Goal: Task Accomplishment & Management: Complete application form

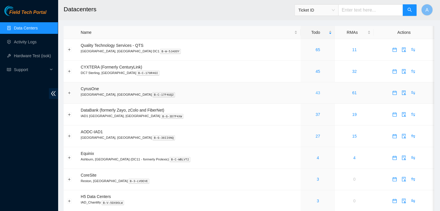
click at [316, 94] on link "43" at bounding box center [318, 93] width 5 height 5
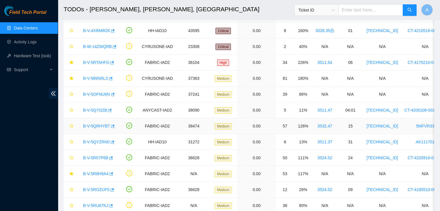
scroll to position [29, 0]
click at [89, 124] on link "B-V-5QRHYBT" at bounding box center [96, 125] width 27 height 5
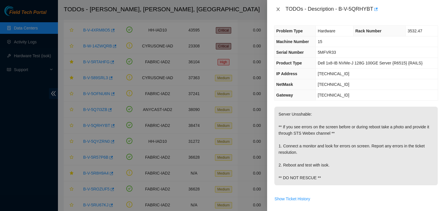
click at [278, 7] on icon "close" at bounding box center [278, 9] width 5 height 5
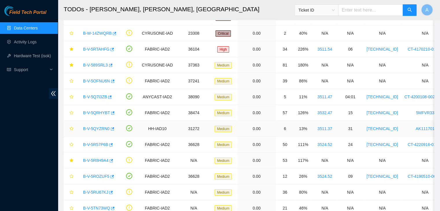
scroll to position [44, 0]
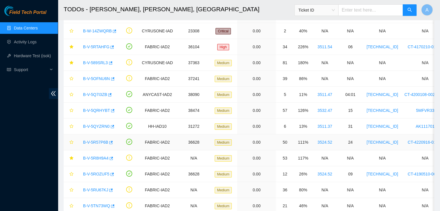
click at [97, 140] on link "B-V-5R57P6B" at bounding box center [95, 142] width 25 height 5
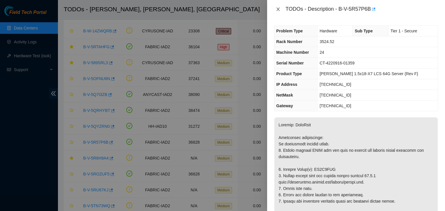
click at [278, 7] on icon "close" at bounding box center [278, 9] width 5 height 5
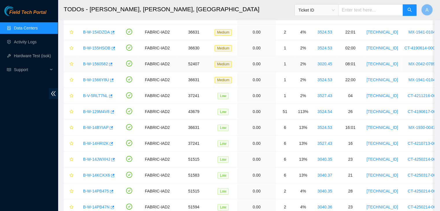
scroll to position [425, 0]
click at [101, 110] on link "B-W-129M4V8" at bounding box center [96, 111] width 27 height 5
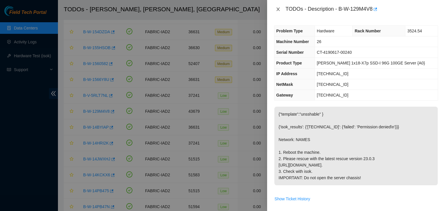
click at [280, 8] on button "Close" at bounding box center [278, 10] width 8 height 6
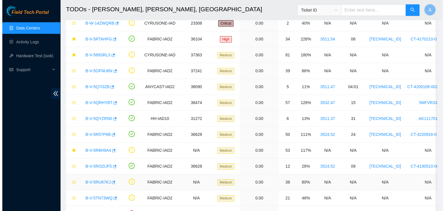
scroll to position [50, 0]
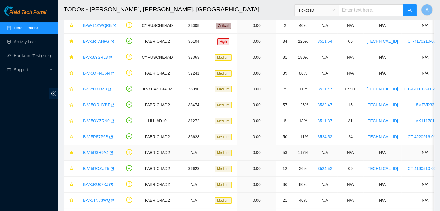
click at [92, 151] on link "B-V-5R8H9A4" at bounding box center [95, 153] width 25 height 5
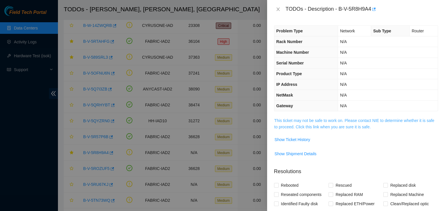
click at [304, 120] on link "This ticket may not be safe to work on. Please contact NIE to determine whether…" at bounding box center [354, 123] width 160 height 11
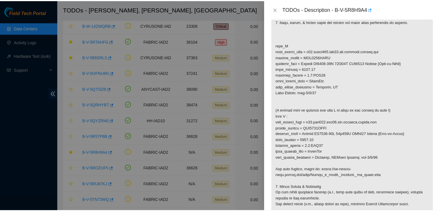
scroll to position [174, 0]
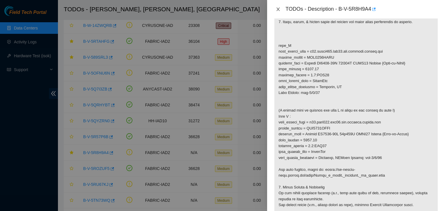
click at [281, 8] on button "Close" at bounding box center [278, 10] width 8 height 6
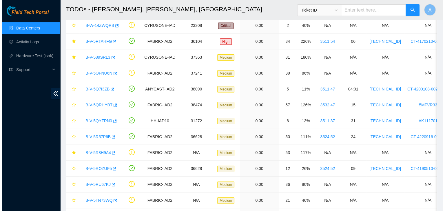
scroll to position [121, 0]
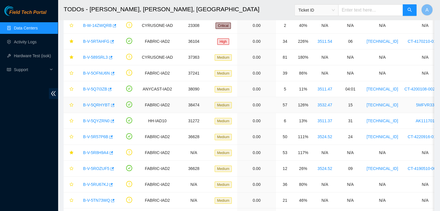
click at [96, 105] on link "B-V-5QRHYBT" at bounding box center [96, 105] width 27 height 5
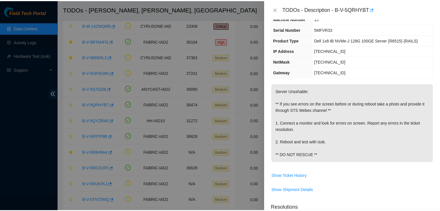
scroll to position [19, 0]
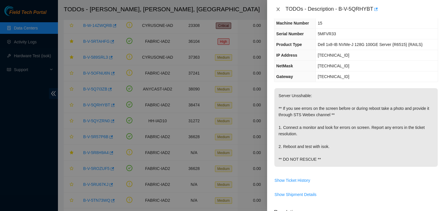
click at [278, 8] on icon "close" at bounding box center [278, 9] width 5 height 5
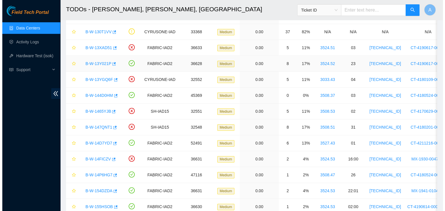
scroll to position [266, 0]
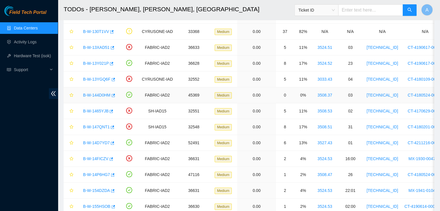
click at [102, 95] on link "B-W-144D0HM" at bounding box center [97, 95] width 28 height 5
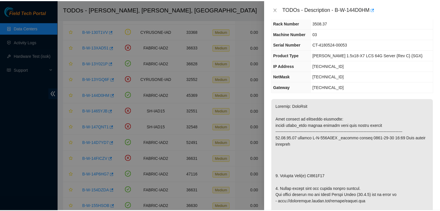
scroll to position [178, 0]
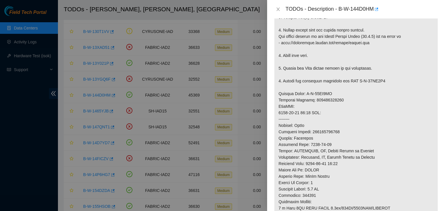
click at [277, 12] on div "TODOs - Description - B-W-144D0HM" at bounding box center [356, 9] width 164 height 9
click at [277, 10] on icon "close" at bounding box center [277, 9] width 3 height 3
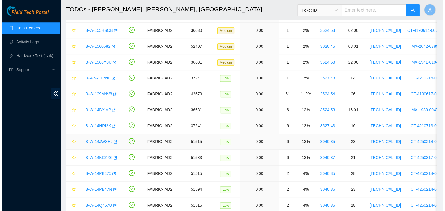
scroll to position [443, 0]
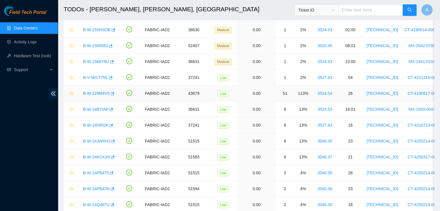
click at [95, 92] on link "B-W-129M4V8" at bounding box center [96, 93] width 27 height 5
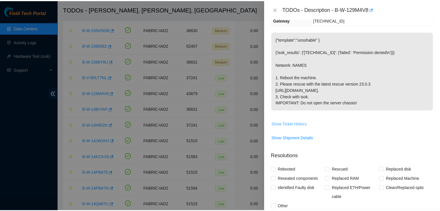
scroll to position [72, 0]
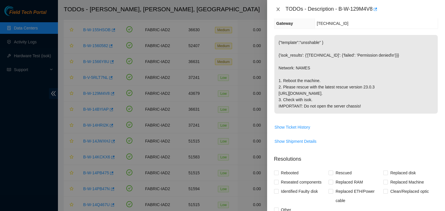
click at [278, 8] on icon "close" at bounding box center [278, 9] width 5 height 5
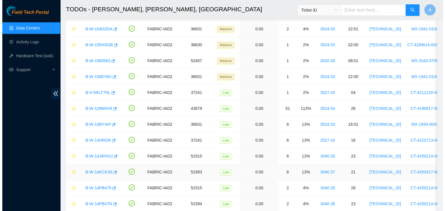
scroll to position [427, 0]
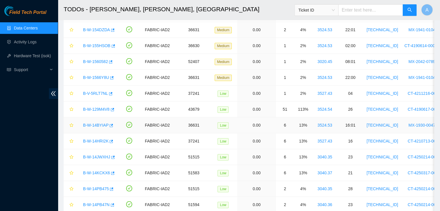
click at [98, 123] on link "B-W-14BYIAP" at bounding box center [95, 125] width 25 height 5
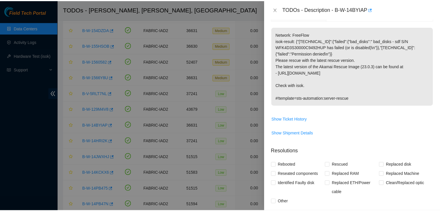
scroll to position [72, 0]
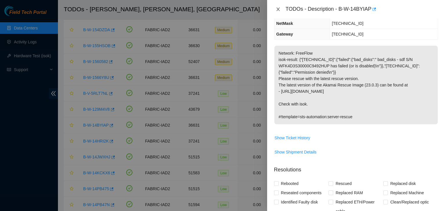
click at [278, 10] on icon "close" at bounding box center [277, 9] width 3 height 3
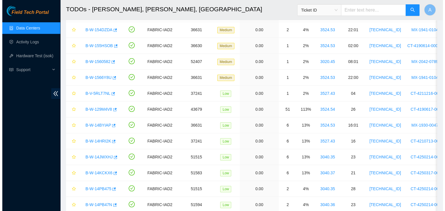
scroll to position [91, 0]
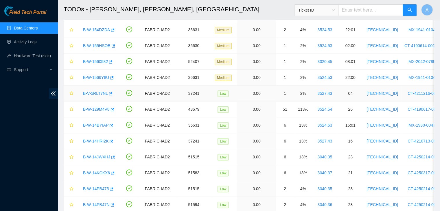
click at [94, 91] on link "B-V-5RLT7NL" at bounding box center [95, 93] width 25 height 5
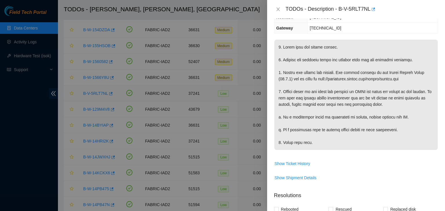
scroll to position [85, 0]
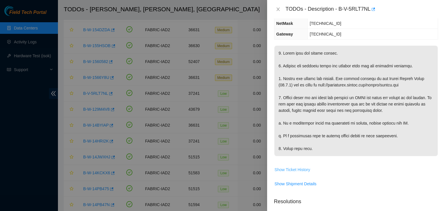
click at [288, 171] on span "Show Ticket History" at bounding box center [293, 170] width 36 height 6
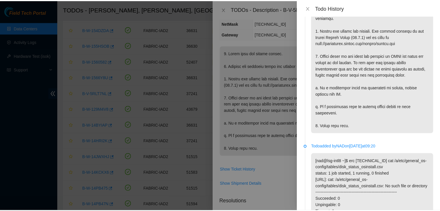
scroll to position [0, 0]
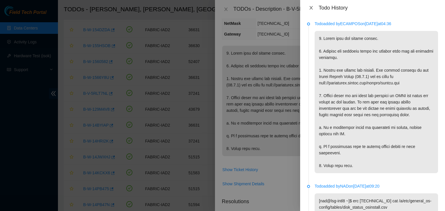
click at [313, 6] on icon "close" at bounding box center [311, 8] width 5 height 5
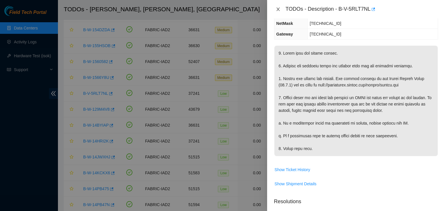
click at [276, 7] on div "TODOs - Description - B-V-5RLT7NL" at bounding box center [356, 9] width 164 height 9
click at [276, 7] on icon "close" at bounding box center [278, 9] width 5 height 5
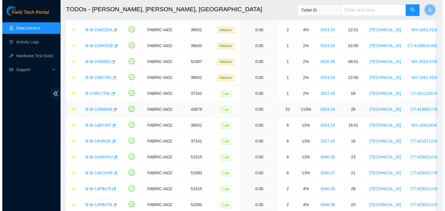
scroll to position [91, 0]
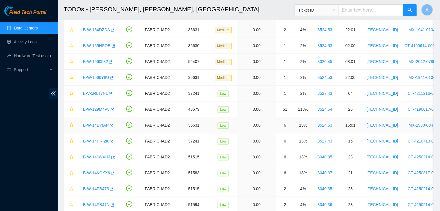
click at [93, 124] on link "B-W-14BYIAP" at bounding box center [95, 125] width 25 height 5
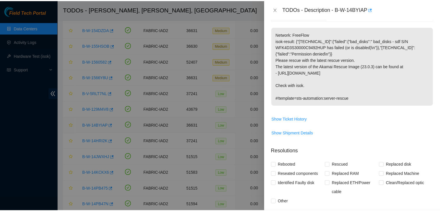
scroll to position [72, 0]
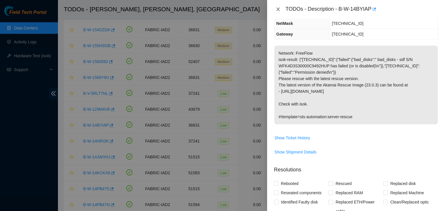
click at [277, 11] on icon "close" at bounding box center [277, 9] width 3 height 3
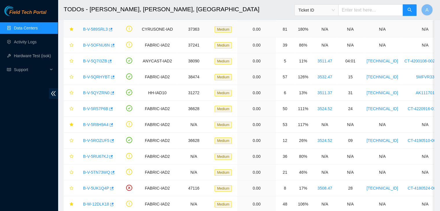
scroll to position [78, 0]
click at [110, 78] on icon "button" at bounding box center [112, 77] width 4 height 4
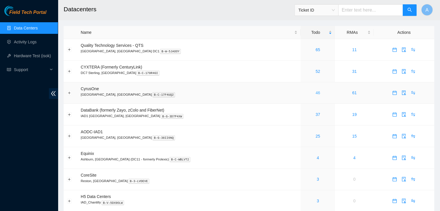
click at [316, 94] on link "46" at bounding box center [318, 93] width 5 height 5
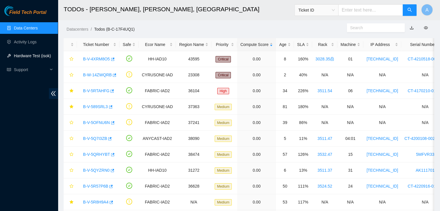
click at [24, 54] on link "Hardware Test (isok)" at bounding box center [32, 56] width 37 height 5
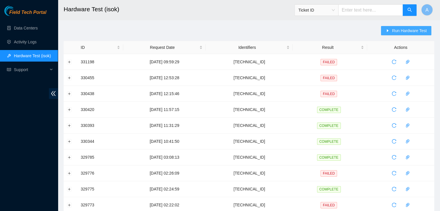
click at [398, 33] on span "Run Hardware Test" at bounding box center [409, 31] width 35 height 6
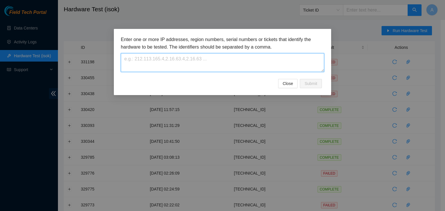
click at [295, 63] on textarea at bounding box center [222, 62] width 203 height 19
paste textarea "[TECHNICAL_ID]"
type textarea "[TECHNICAL_ID]"
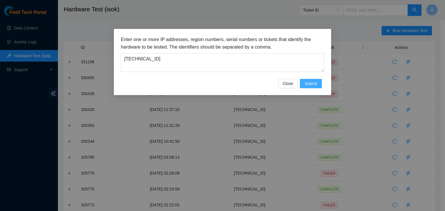
click at [315, 81] on span "Submit" at bounding box center [310, 84] width 13 height 6
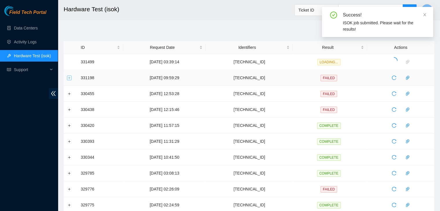
click at [70, 78] on button "Expand row" at bounding box center [69, 78] width 5 height 5
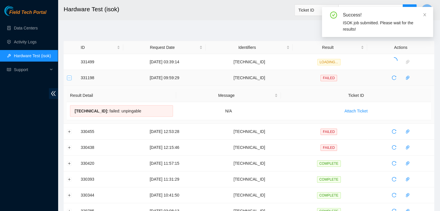
click at [70, 78] on button "Collapse row" at bounding box center [69, 78] width 5 height 5
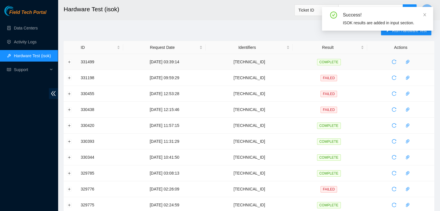
click at [67, 61] on td at bounding box center [71, 62] width 14 height 16
click at [69, 61] on button "Expand row" at bounding box center [69, 62] width 5 height 5
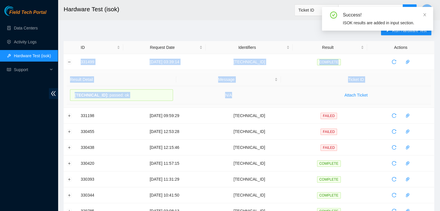
drag, startPoint x: 80, startPoint y: 62, endPoint x: 259, endPoint y: 94, distance: 181.9
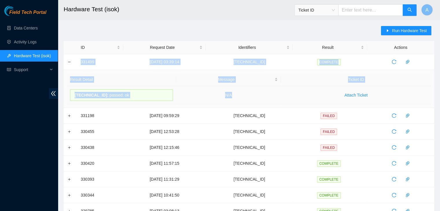
copy tbody "331499 03-09-2025 03:39:14 23.55.171.137 COMPLETE Result Detail Message Ticket …"
click at [259, 94] on td "N/A" at bounding box center [228, 95] width 105 height 18
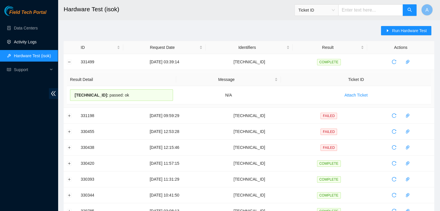
click at [37, 41] on link "Activity Logs" at bounding box center [25, 42] width 23 height 5
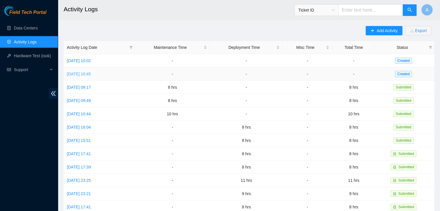
click at [91, 74] on link "Tue, 02 Sep 2025 10:45" at bounding box center [79, 74] width 24 height 5
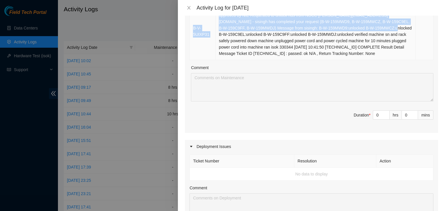
scroll to position [356, 0]
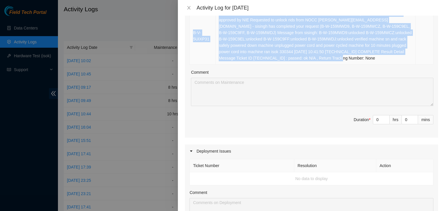
drag, startPoint x: 192, startPoint y: 65, endPoint x: 380, endPoint y: 54, distance: 188.0
copy table "Ticket Number Resolution Action B-W-12G7IYF Resolution: Rebooted, Reseated comp…"
click at [380, 54] on td "Resolution: Rebooted, Reseated components, Rescued, Other, Comment: Requested a…" at bounding box center [315, 36] width 200 height 58
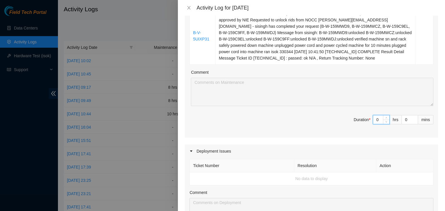
click at [376, 116] on input "0" at bounding box center [381, 120] width 16 height 9
type input "8"
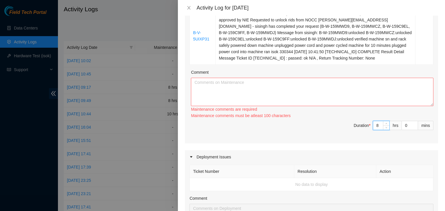
type input "8"
click at [369, 84] on textarea "Comment" at bounding box center [312, 92] width 242 height 28
paste textarea "Ticket Number Resolution Action B-W-12G7IYF Resolution: Rebooted, Reseated comp…"
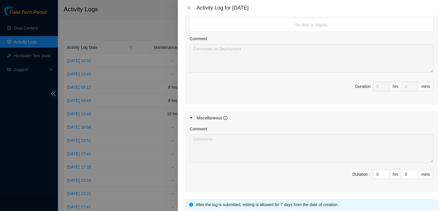
scroll to position [546, 0]
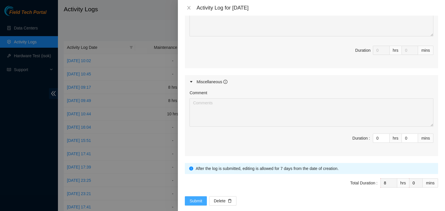
type textarea "Ticket Number Resolution Action B-W-12G7IYF Resolution: Rebooted, Reseated comp…"
click at [196, 198] on span "Submit" at bounding box center [195, 201] width 13 height 6
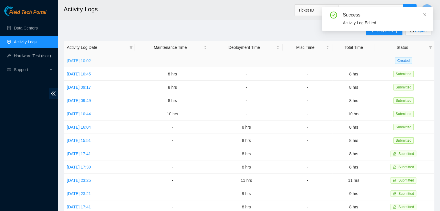
click at [91, 63] on link "Wed, 03 Sep 2025 10:02" at bounding box center [79, 60] width 24 height 5
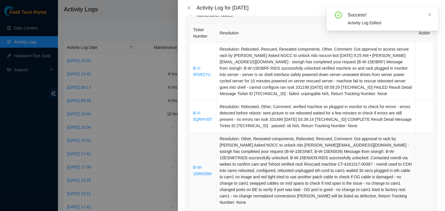
scroll to position [83, 0]
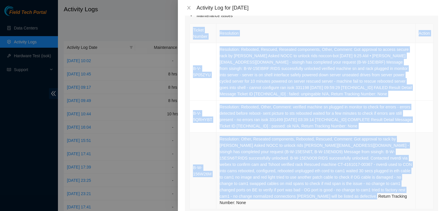
drag, startPoint x: 191, startPoint y: 28, endPoint x: 365, endPoint y: 196, distance: 241.9
click at [365, 196] on table "Ticket Number Resolution Action B-V-5P05ZYU Resolution: Rebooted, Rescued, Rese…" at bounding box center [312, 116] width 244 height 186
copy table "Ticket Number Resolution Action B-V-5P05ZYU Resolution: Rebooted, Rescued, Rese…"
click at [365, 196] on td "Resolution: Other, Reseated components, Rebooted, Rescued, Comment: Got approva…" at bounding box center [315, 171] width 199 height 77
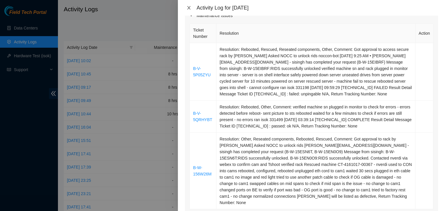
click at [190, 6] on icon "close" at bounding box center [188, 7] width 3 height 3
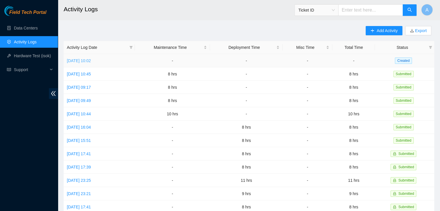
click at [91, 61] on link "Wed, 03 Sep 2025 10:02" at bounding box center [79, 60] width 24 height 5
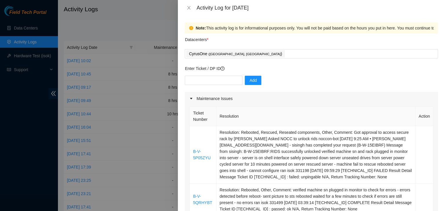
scroll to position [199, 0]
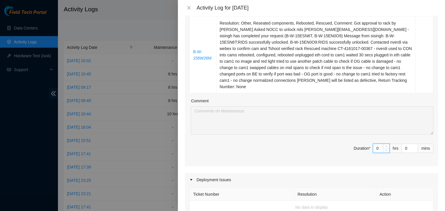
click at [376, 144] on input "0" at bounding box center [381, 148] width 16 height 9
type input "8"
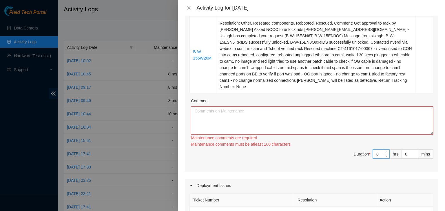
type input "8"
click at [372, 122] on textarea "Comment" at bounding box center [312, 121] width 242 height 28
paste textarea "Ticket Number Resolution Action B-V-5P05ZYU Resolution: Rebooted, Rescued, Rese…"
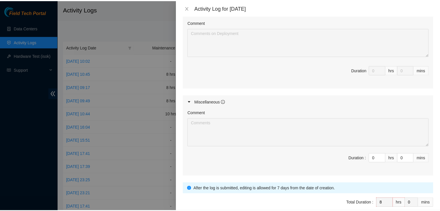
scroll to position [418, 0]
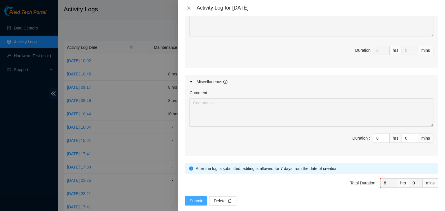
type textarea "Ticket Number Resolution Action B-V-5P05ZYU Resolution: Rebooted, Rescued, Rese…"
click at [193, 198] on span "Submit" at bounding box center [195, 201] width 13 height 6
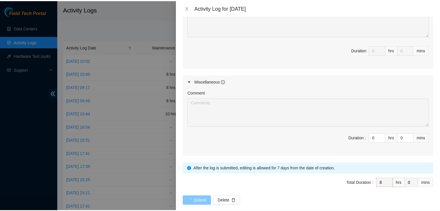
scroll to position [0, 0]
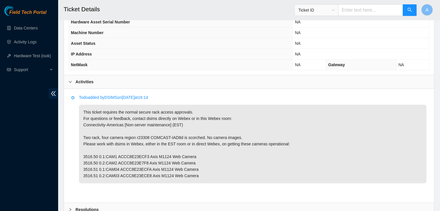
scroll to position [280, 0]
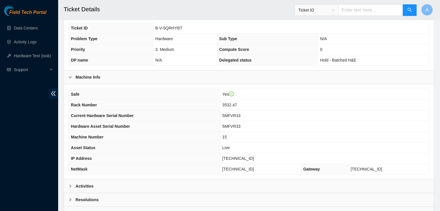
click at [214, 182] on div "Activities" at bounding box center [249, 186] width 370 height 13
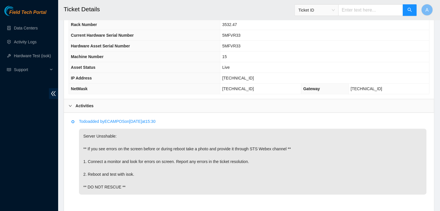
scroll to position [203, 0]
click at [189, 128] on p "Server Unsshable: ** If you see errors on the screen before or during reboot ta…" at bounding box center [253, 161] width 348 height 66
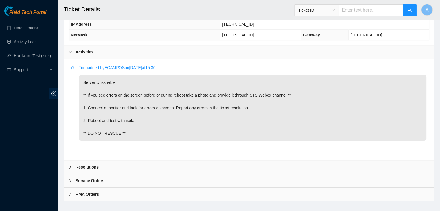
click at [180, 161] on div "Resolutions" at bounding box center [249, 167] width 370 height 13
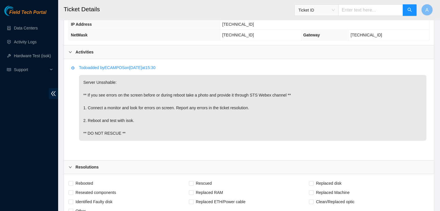
scroll to position [276, 0]
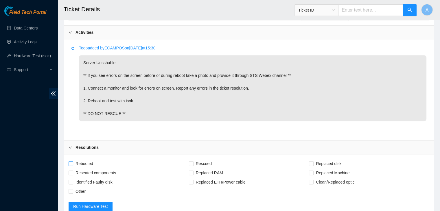
click at [87, 159] on span "Rebooted" at bounding box center [84, 163] width 22 height 9
click at [73, 162] on input "Rebooted" at bounding box center [71, 164] width 4 height 4
checkbox input "true"
click at [79, 187] on span "Other" at bounding box center [80, 191] width 15 height 9
click at [73, 189] on input "Other" at bounding box center [71, 191] width 4 height 4
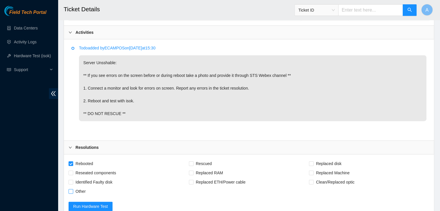
checkbox input "true"
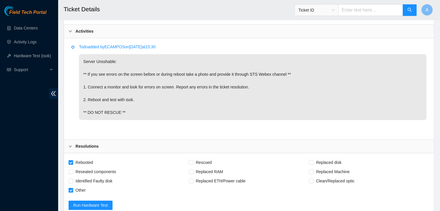
scroll to position [405, 0]
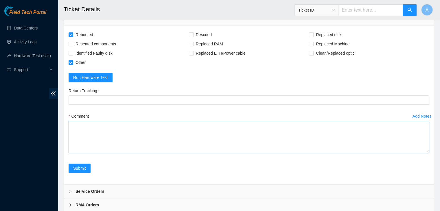
drag, startPoint x: 428, startPoint y: 133, endPoint x: 416, endPoint y: 185, distance: 53.6
click at [416, 153] on textarea "Comment" at bounding box center [249, 137] width 361 height 32
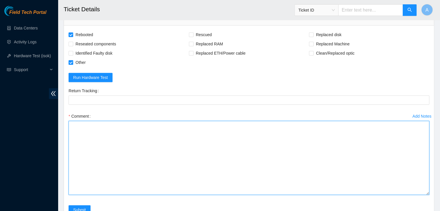
click at [387, 164] on textarea "Comment" at bounding box center [249, 158] width 361 height 74
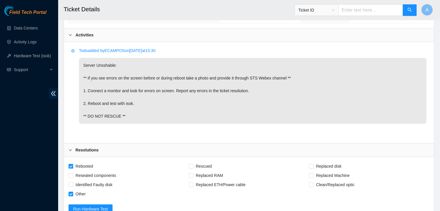
scroll to position [381, 0]
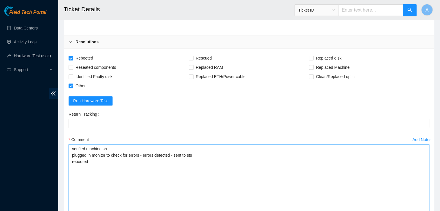
click at [172, 148] on textarea "verified machine sn plugged in monitor to check for errors - errors detected - …" at bounding box center [249, 182] width 361 height 74
click at [170, 152] on textarea "verified machine sn plugged in monitor to check for errors - errors detected be…" at bounding box center [249, 182] width 361 height 74
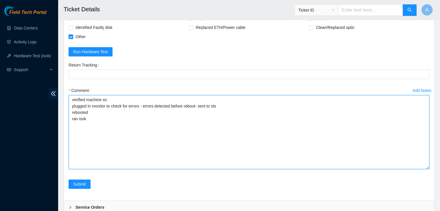
scroll to position [432, 0]
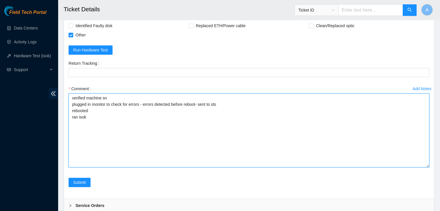
click at [180, 101] on textarea "verified machine sn plugged in monitor to check for errors - errors detected be…" at bounding box center [249, 131] width 361 height 74
click at [182, 111] on textarea "verified machine sn plugged in monitor to check for errors - errors detected be…" at bounding box center [249, 131] width 361 height 74
click at [180, 114] on textarea "verified machine sn plugged in monitor to check for errors - errors detected be…" at bounding box center [249, 131] width 361 height 74
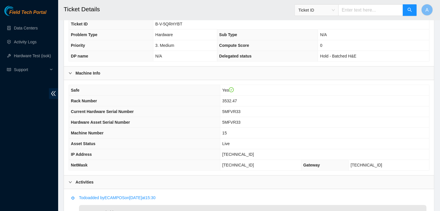
scroll to position [126, 0]
click at [246, 152] on span "[TECHNICAL_ID]" at bounding box center [238, 154] width 32 height 5
copy span "[TECHNICAL_ID]"
click at [246, 152] on span "[TECHNICAL_ID]" at bounding box center [238, 154] width 32 height 5
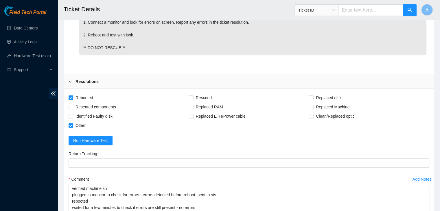
scroll to position [457, 0]
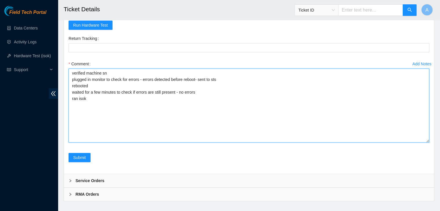
click at [181, 110] on textarea "verified machine sn plugged in monitor to check for errors - errors detected be…" at bounding box center [249, 106] width 361 height 74
paste textarea "331499 [DATE] 03:39:14 [TECHNICAL_ID] COMPLETE Result Detail Message Ticket ID …"
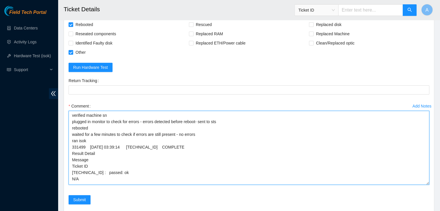
scroll to position [415, 0]
click at [209, 115] on textarea "verified machine sn plugged in monitor to check for errors - errors detected be…" at bounding box center [249, 148] width 361 height 74
type textarea "verified machine sn plugged in monitor to check for errors - errors detected be…"
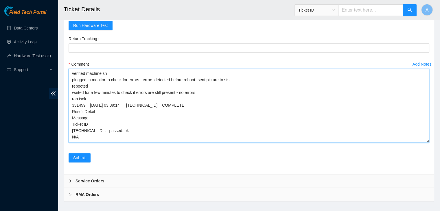
scroll to position [457, 0]
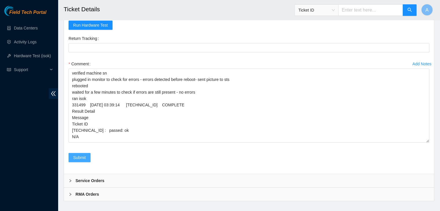
click at [83, 155] on span "Submit" at bounding box center [79, 158] width 13 height 6
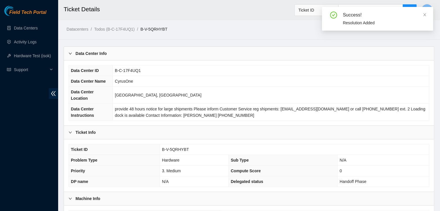
scroll to position [154, 0]
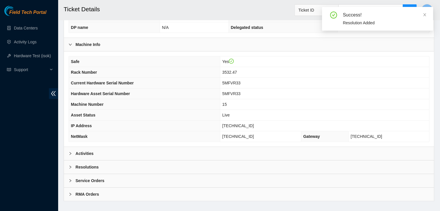
click at [163, 147] on div "Activities" at bounding box center [249, 153] width 370 height 13
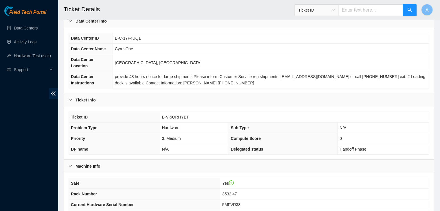
scroll to position [0, 0]
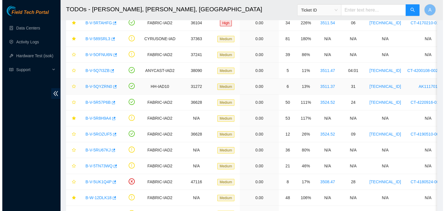
scroll to position [71, 0]
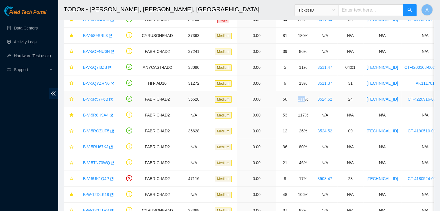
drag, startPoint x: 301, startPoint y: 99, endPoint x: 292, endPoint y: 99, distance: 9.0
click at [294, 99] on td "111%" at bounding box center [303, 100] width 18 height 16
drag, startPoint x: 292, startPoint y: 99, endPoint x: 306, endPoint y: 96, distance: 13.8
click at [306, 96] on td "111%" at bounding box center [303, 100] width 18 height 16
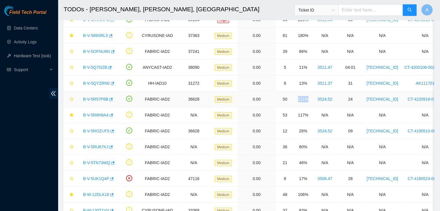
click at [306, 96] on td "111%" at bounding box center [303, 100] width 18 height 16
click at [103, 131] on link "B-V-5ROZUF5" at bounding box center [96, 131] width 26 height 5
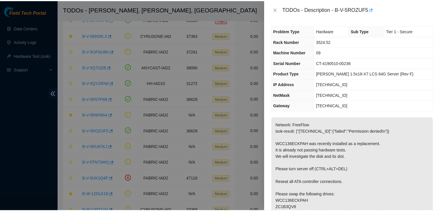
scroll to position [58, 0]
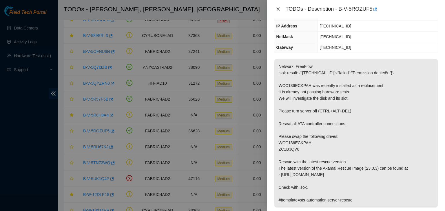
click at [278, 10] on icon "close" at bounding box center [278, 9] width 5 height 5
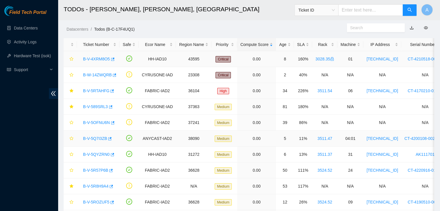
scroll to position [0, 0]
